Goal: Complete application form

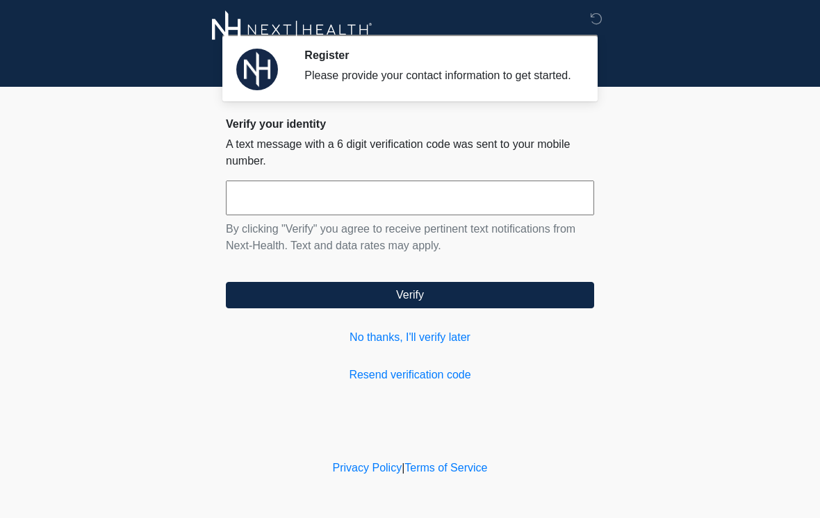
click at [300, 215] on input "text" at bounding box center [410, 198] width 368 height 35
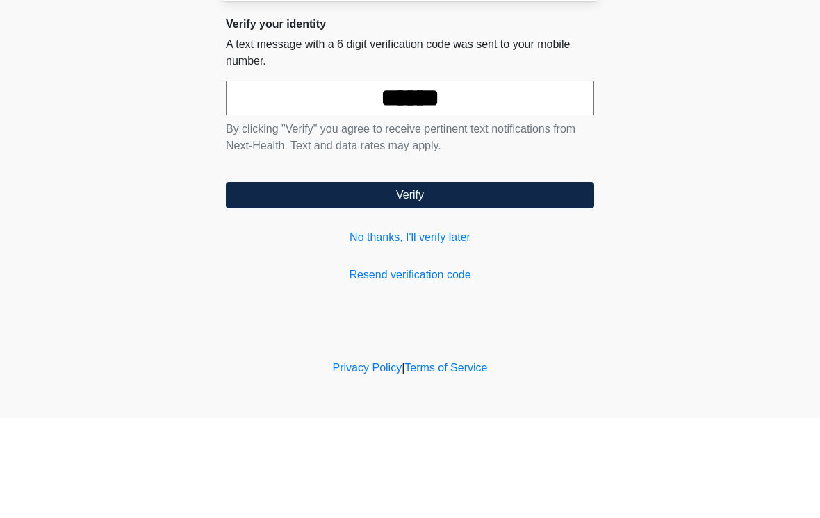
type input "******"
click at [434, 282] on button "Verify" at bounding box center [410, 295] width 368 height 26
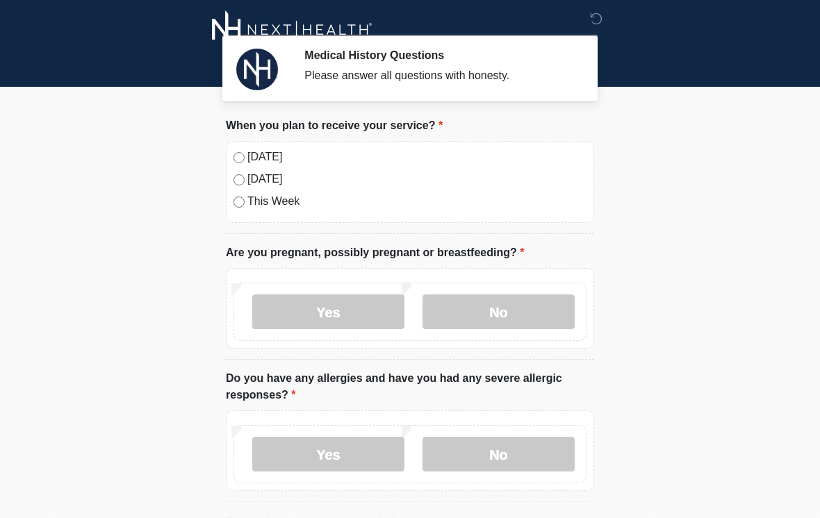
click at [249, 154] on label "[DATE]" at bounding box center [416, 157] width 339 height 17
click at [493, 311] on label "No" at bounding box center [498, 312] width 152 height 35
click at [506, 456] on label "No" at bounding box center [498, 454] width 152 height 35
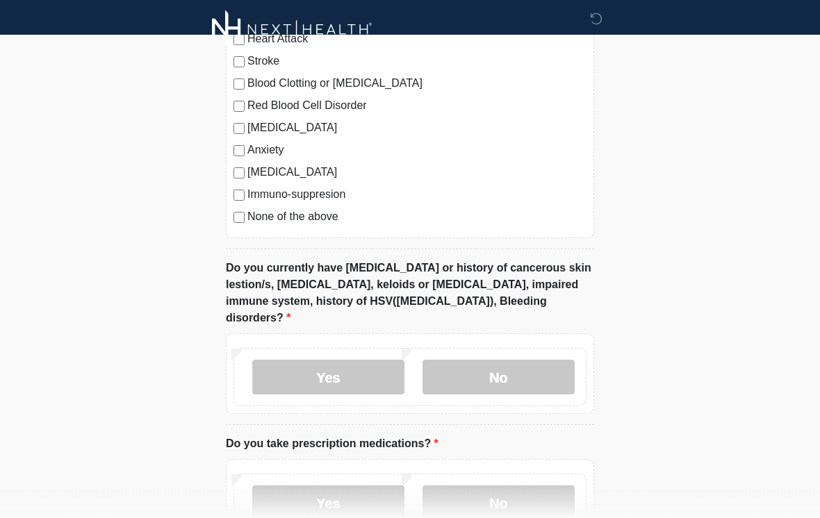
scroll to position [575, 0]
click at [504, 359] on label "No" at bounding box center [498, 376] width 152 height 35
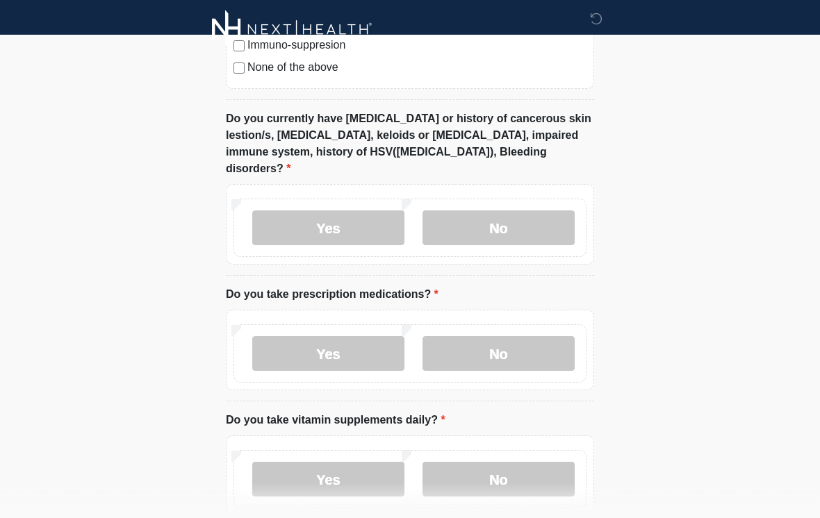
scroll to position [724, 0]
click at [338, 336] on label "Yes" at bounding box center [328, 353] width 152 height 35
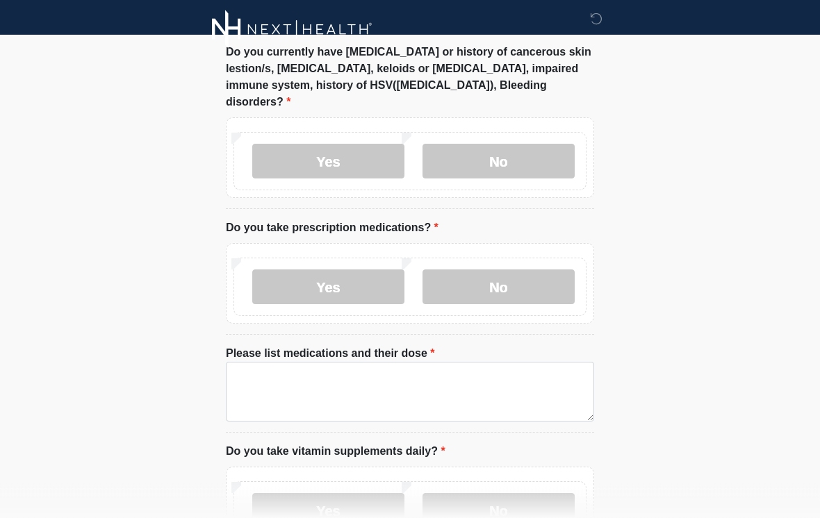
scroll to position [805, 0]
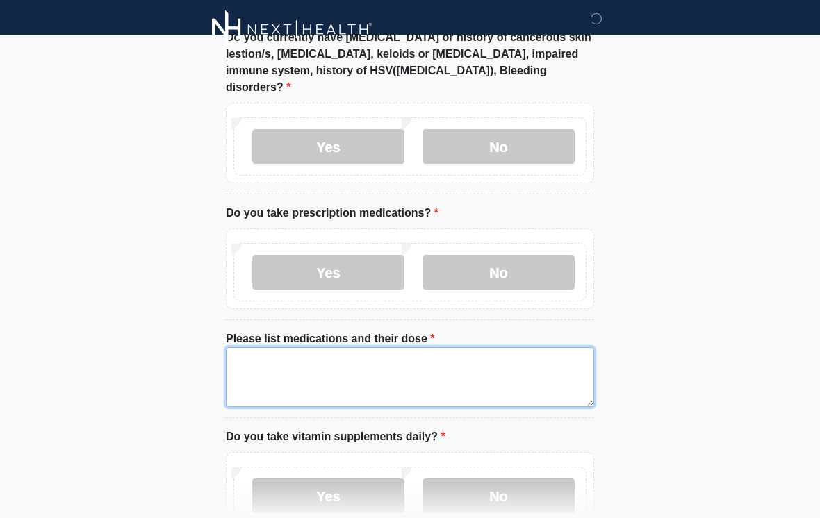
click at [350, 356] on textarea "Please list medications and their dose" at bounding box center [410, 378] width 368 height 60
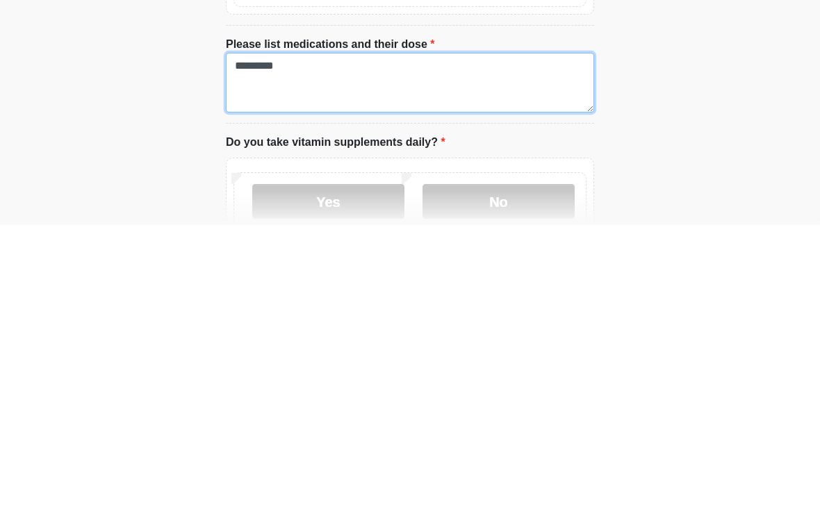
scroll to position [811, 0]
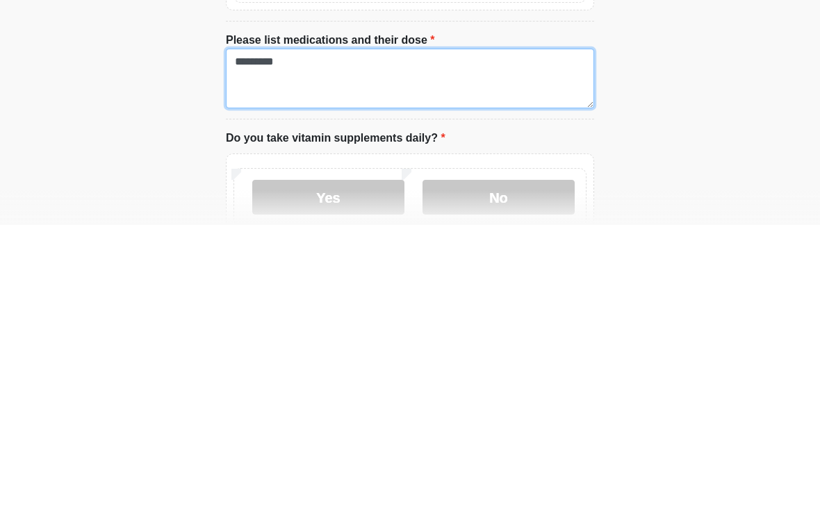
type textarea "********"
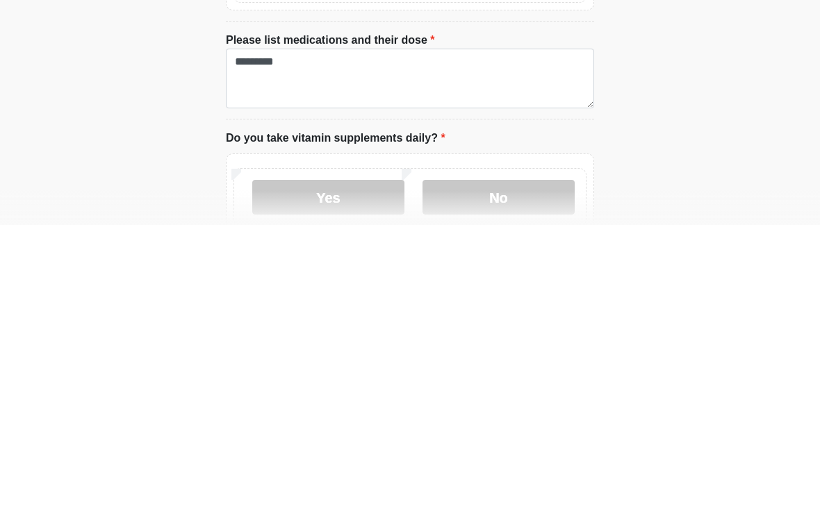
click at [361, 473] on label "Yes" at bounding box center [328, 490] width 152 height 35
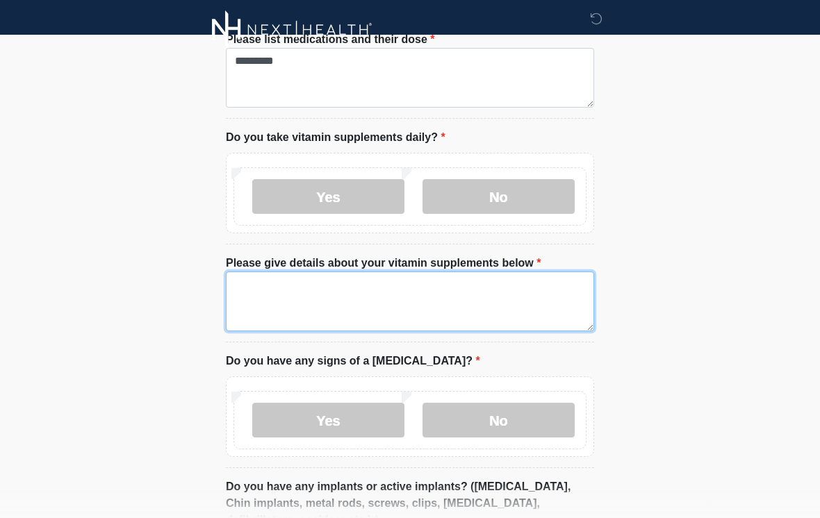
click at [332, 288] on textarea "Please give details about your vitamin supplements below" at bounding box center [410, 302] width 368 height 60
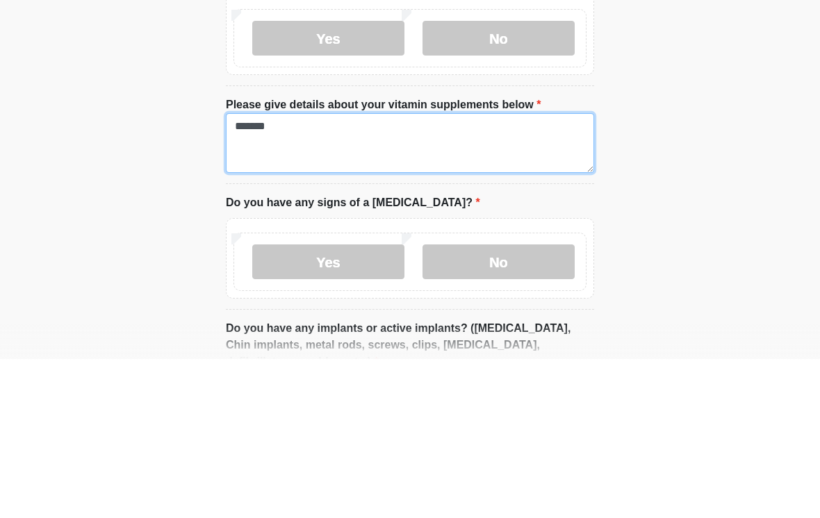
type textarea "********"
type textarea "*"
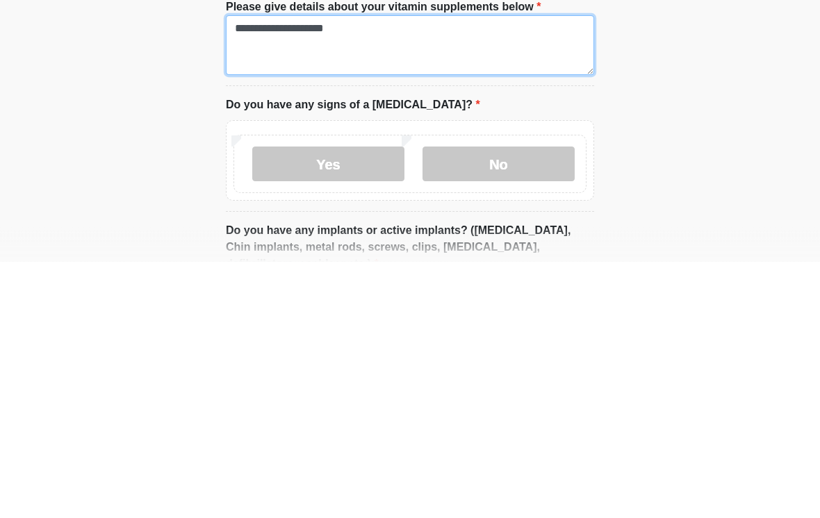
type textarea "**********"
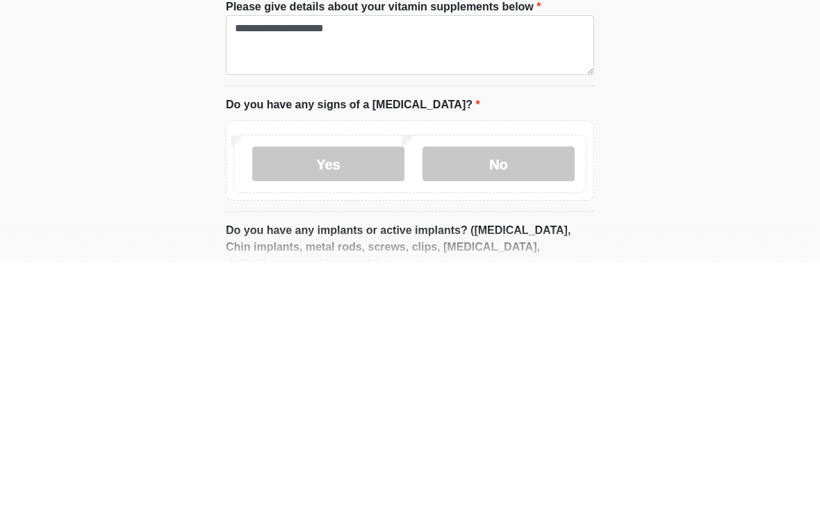
click at [493, 404] on label "No" at bounding box center [498, 421] width 152 height 35
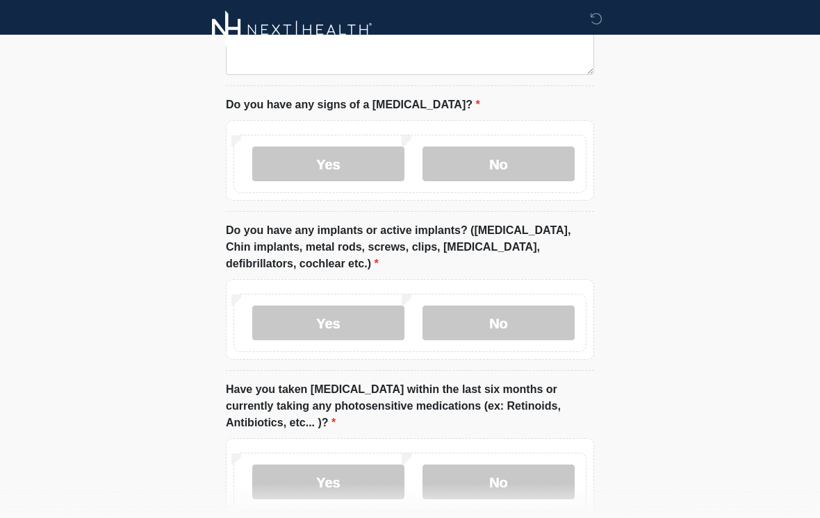
click at [491, 315] on label "No" at bounding box center [498, 323] width 152 height 35
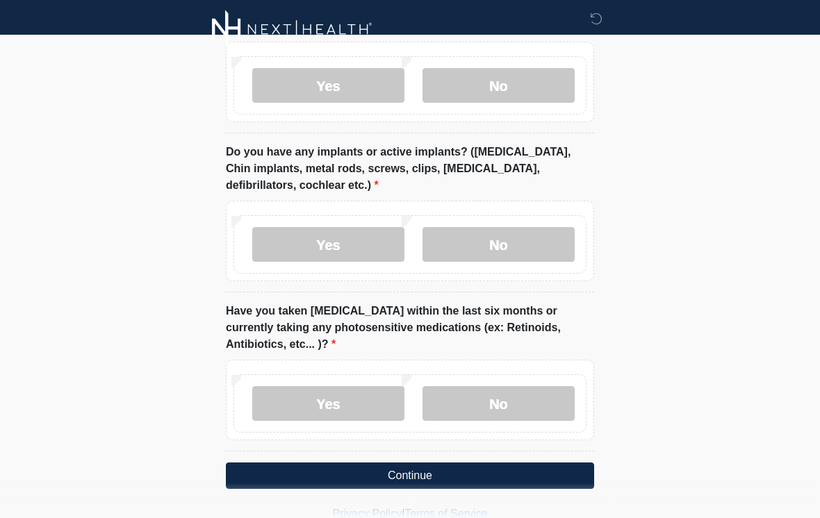
scroll to position [1443, 0]
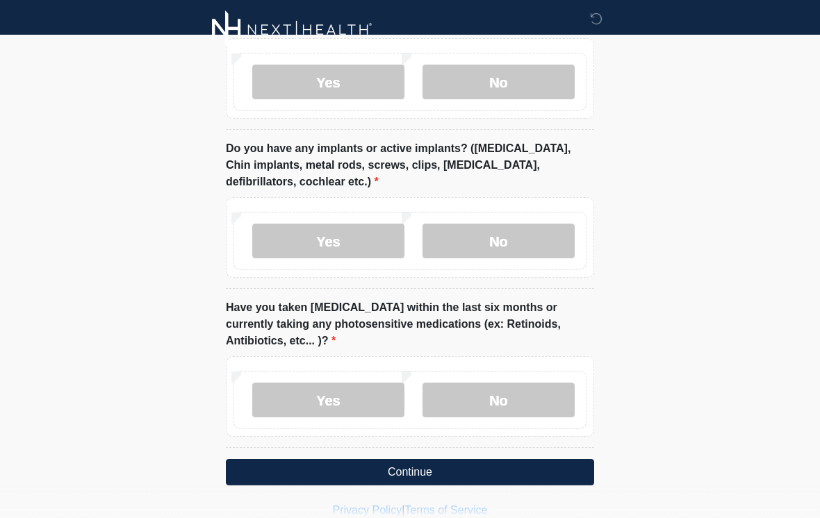
click at [497, 386] on label "No" at bounding box center [498, 400] width 152 height 35
click at [439, 459] on button "Continue" at bounding box center [410, 472] width 368 height 26
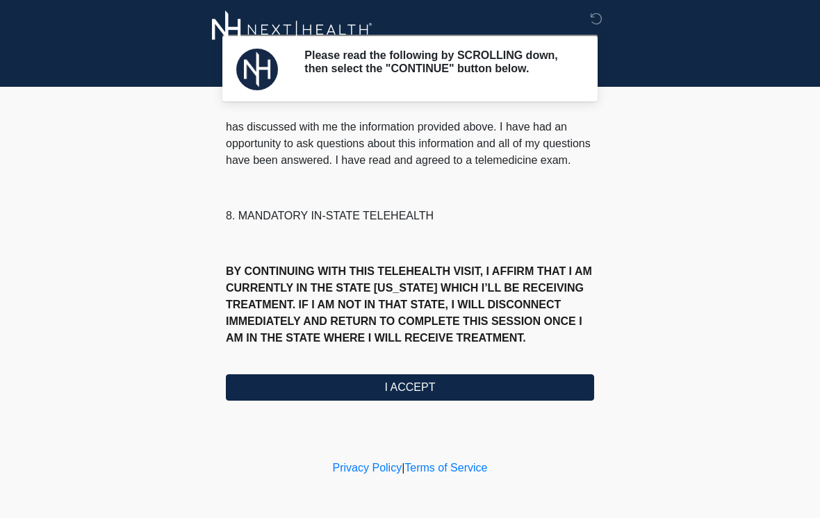
scroll to position [649, 0]
click at [452, 392] on button "I ACCEPT" at bounding box center [410, 387] width 368 height 26
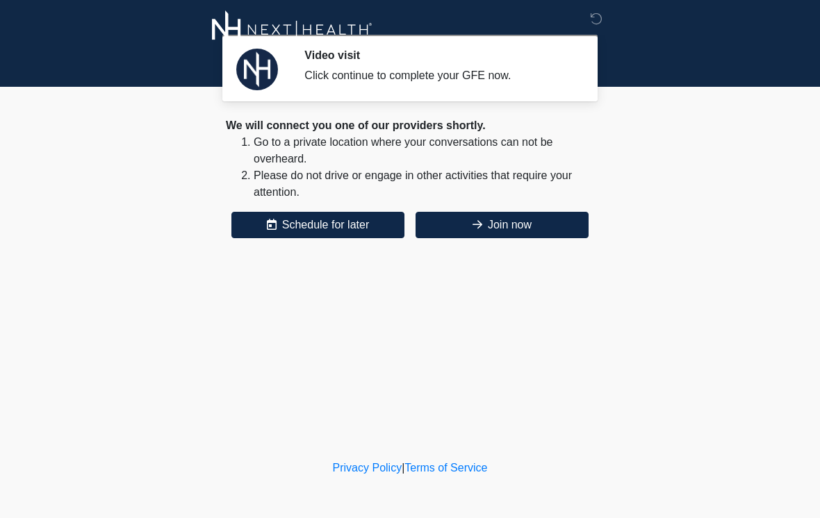
click at [520, 217] on button "Join now" at bounding box center [501, 225] width 173 height 26
